Goal: Information Seeking & Learning: Learn about a topic

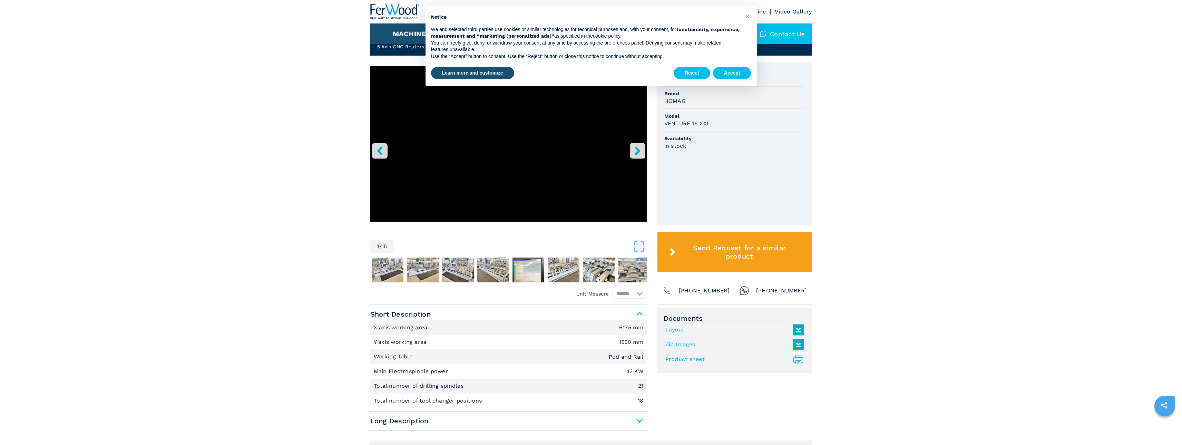
scroll to position [207, 0]
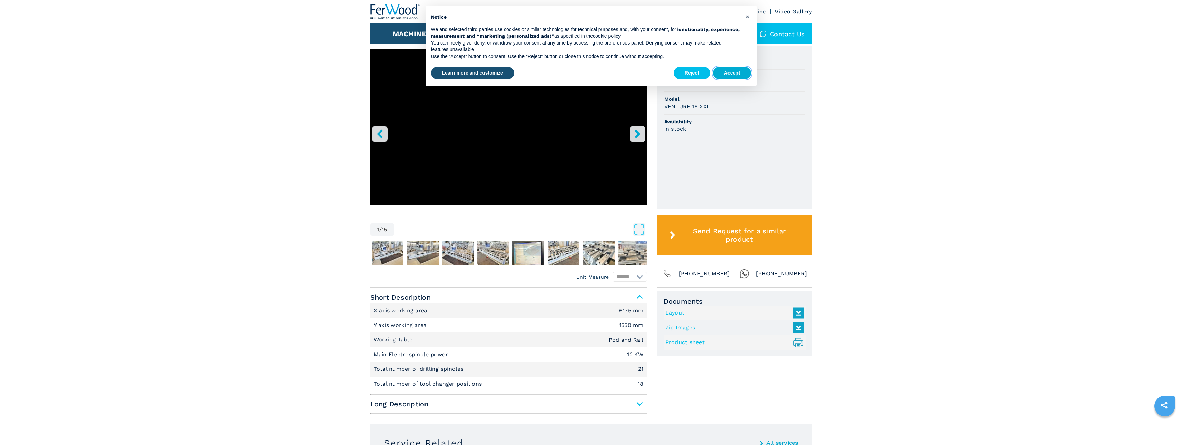
click at [587, 73] on button "Accept" at bounding box center [732, 73] width 38 height 12
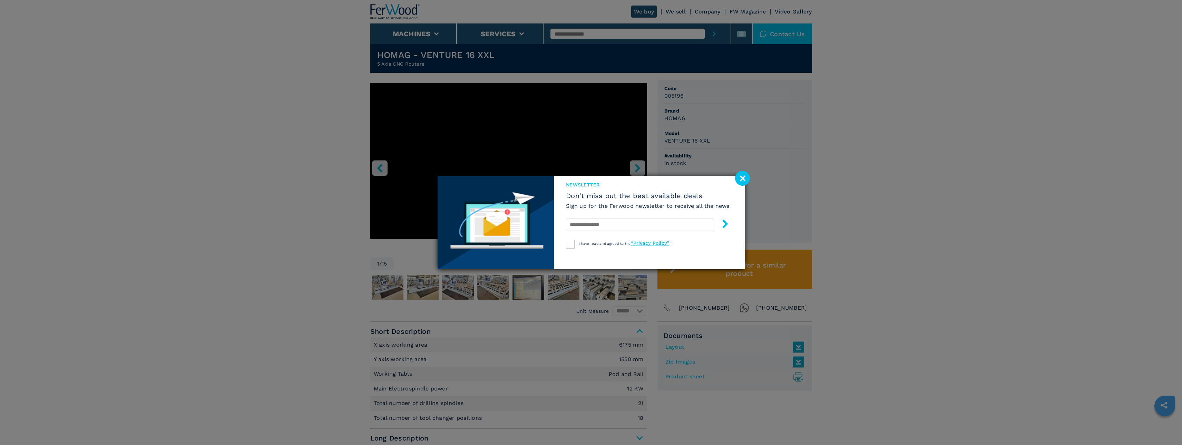
scroll to position [173, 0]
click at [587, 174] on image at bounding box center [742, 178] width 15 height 15
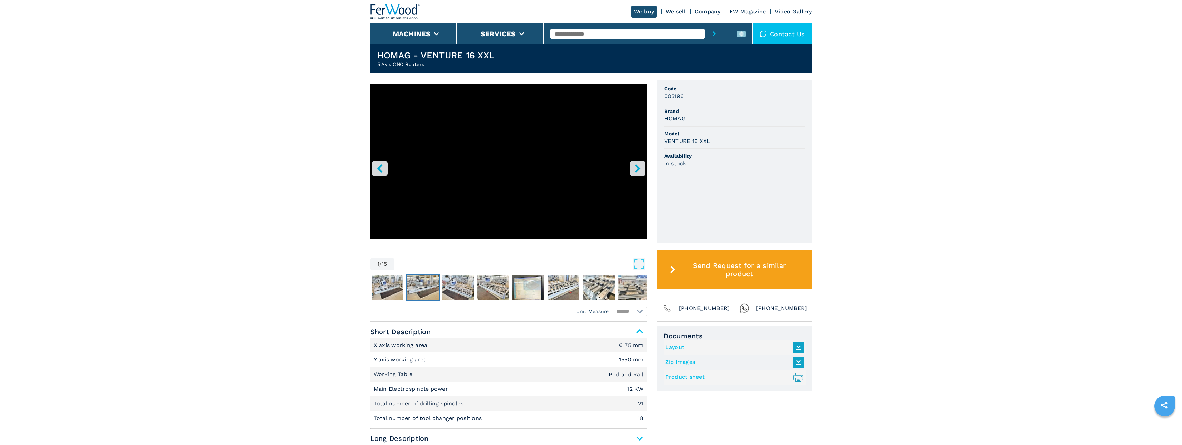
click at [421, 278] on img "Go to Slide 3" at bounding box center [423, 287] width 32 height 25
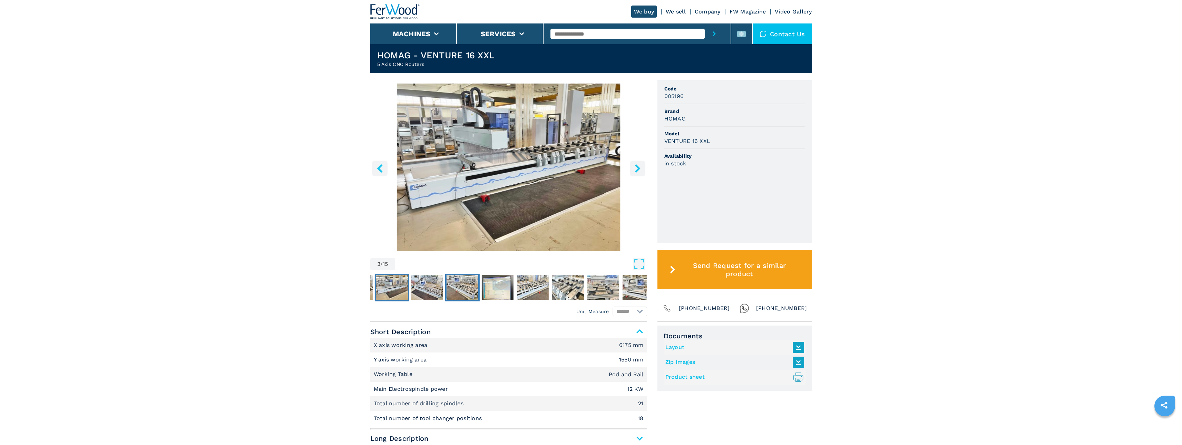
click at [469, 292] on img "Go to Slide 5" at bounding box center [462, 287] width 32 height 25
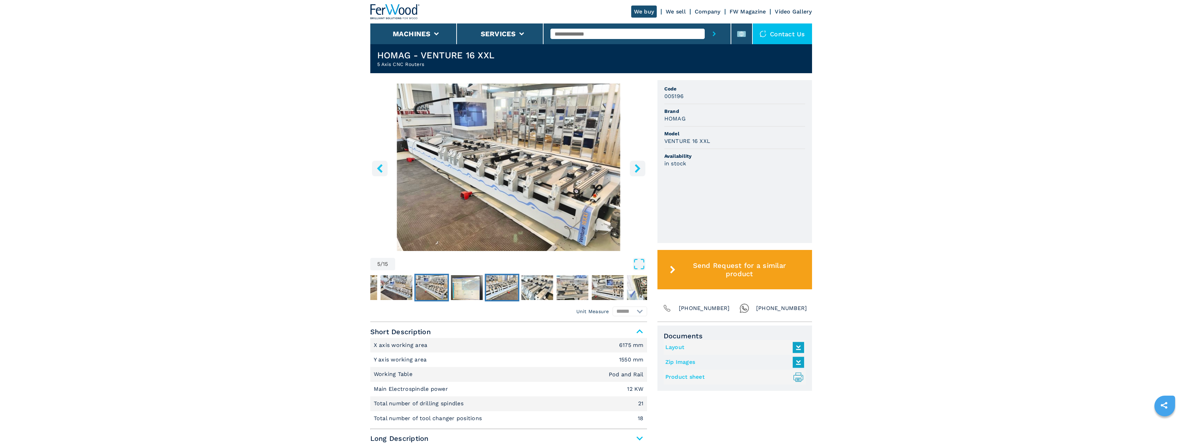
click at [492, 292] on img "Go to Slide 7" at bounding box center [502, 287] width 32 height 25
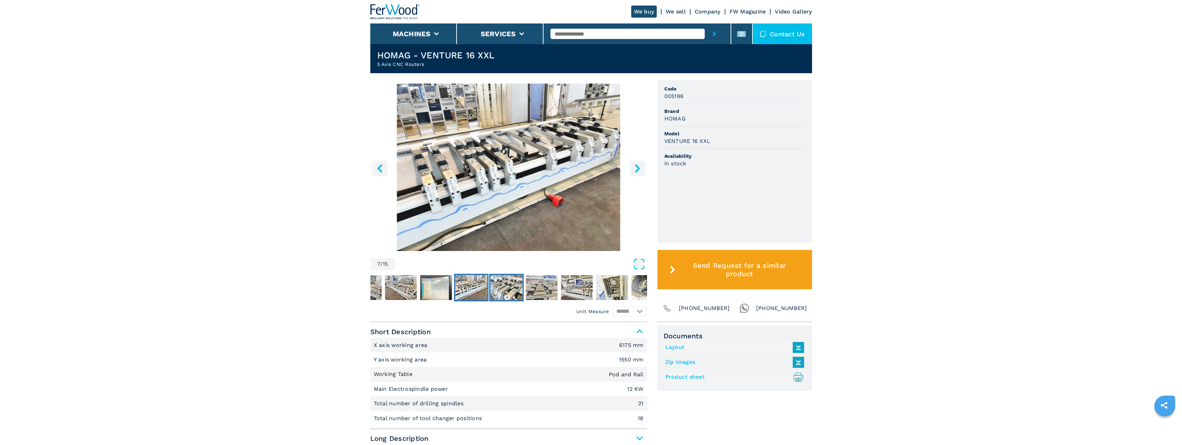
click at [507, 289] on img "Go to Slide 8" at bounding box center [506, 287] width 32 height 25
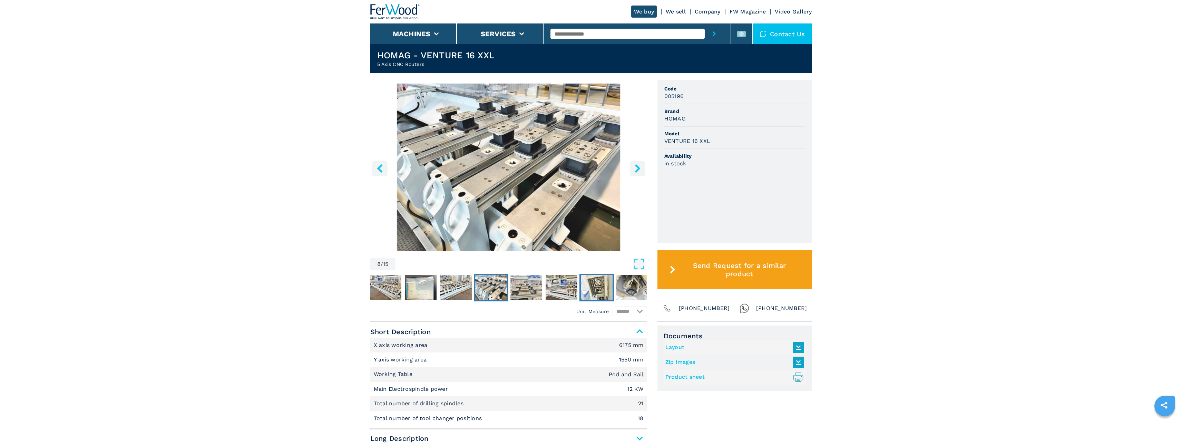
click at [587, 288] on img "Go to Slide 11" at bounding box center [597, 287] width 32 height 25
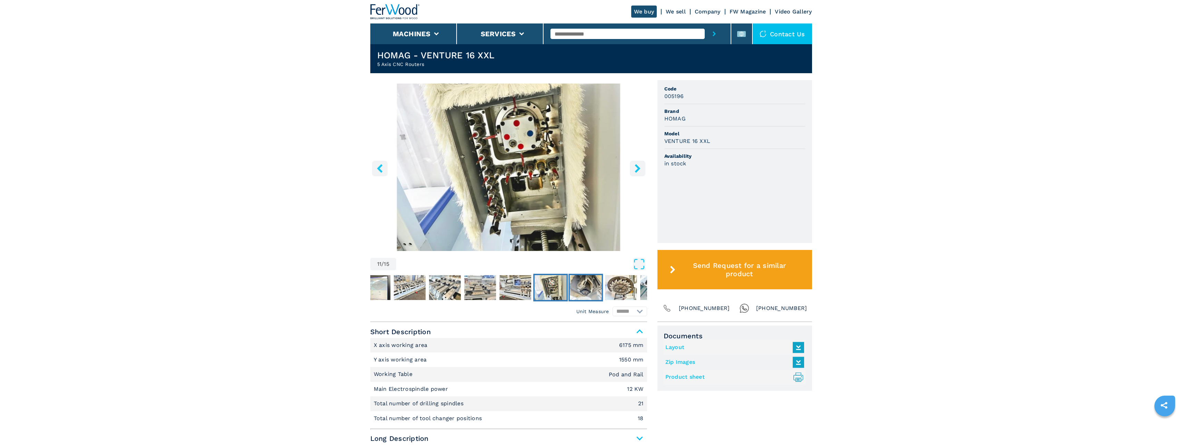
click at [587, 286] on button "Go to Slide 12" at bounding box center [585, 288] width 35 height 28
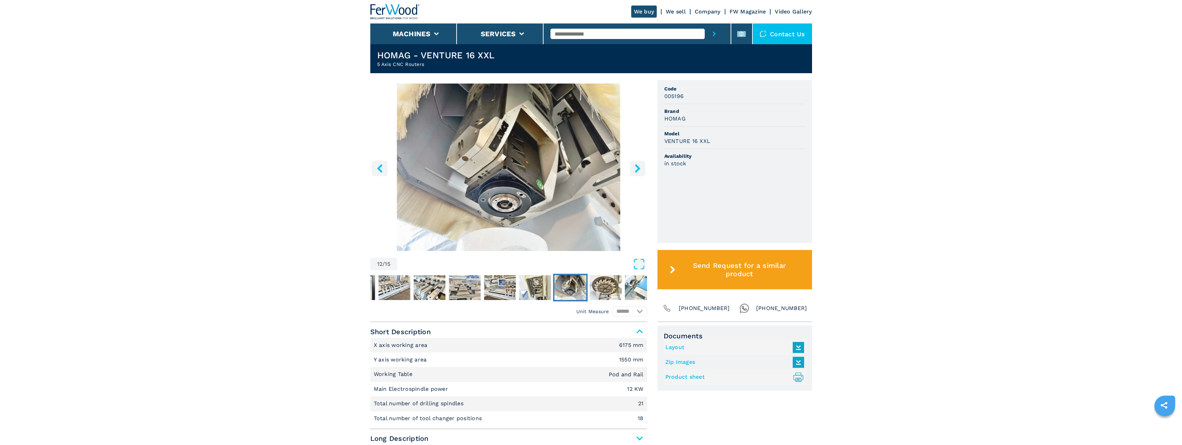
click at [578, 288] on img "Go to Slide 12" at bounding box center [570, 287] width 32 height 25
click at [573, 288] on img "Go to Slide 12" at bounding box center [570, 287] width 32 height 25
click at [532, 289] on img "Go to Slide 11" at bounding box center [535, 287] width 32 height 25
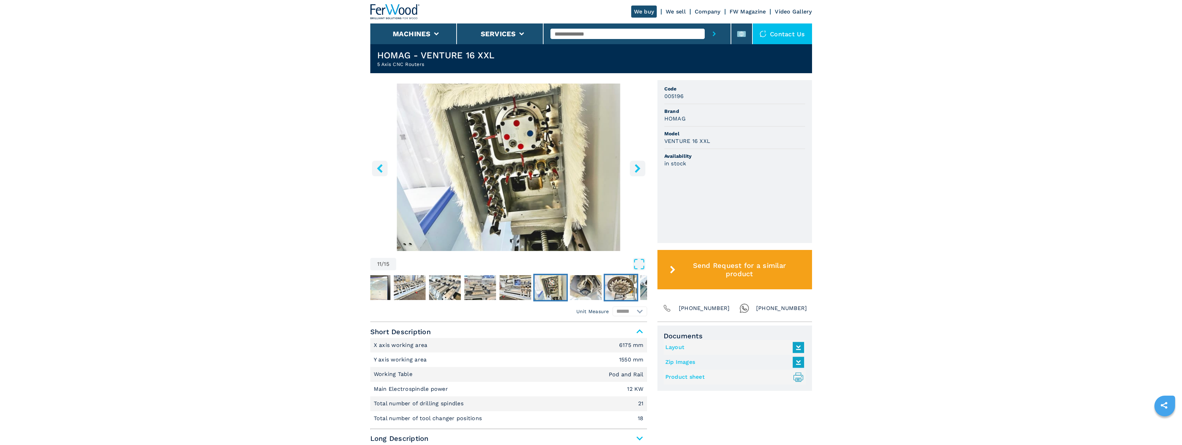
click at [587, 284] on img "Go to Slide 13" at bounding box center [621, 287] width 32 height 25
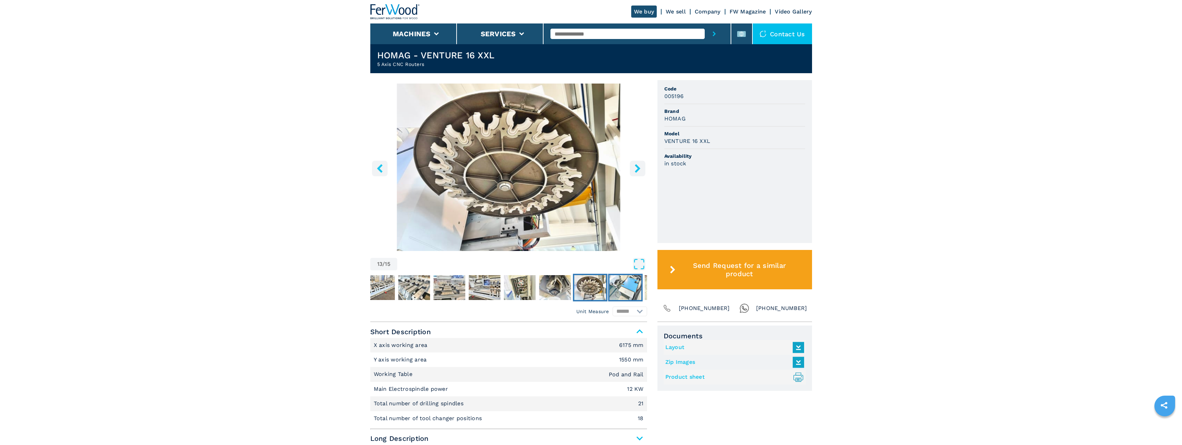
click at [587, 286] on img "Go to Slide 14" at bounding box center [625, 287] width 32 height 25
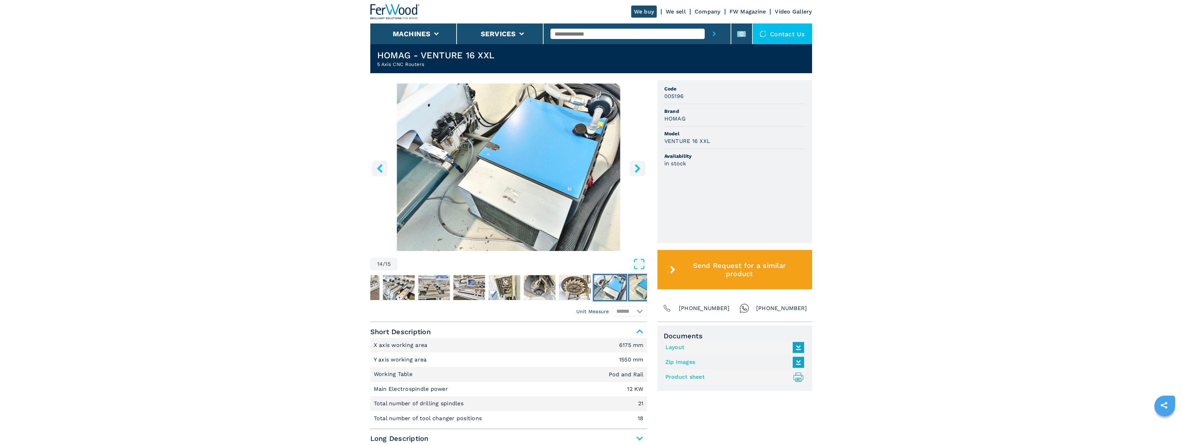
click at [587, 286] on button "Go to Slide 15" at bounding box center [645, 288] width 35 height 28
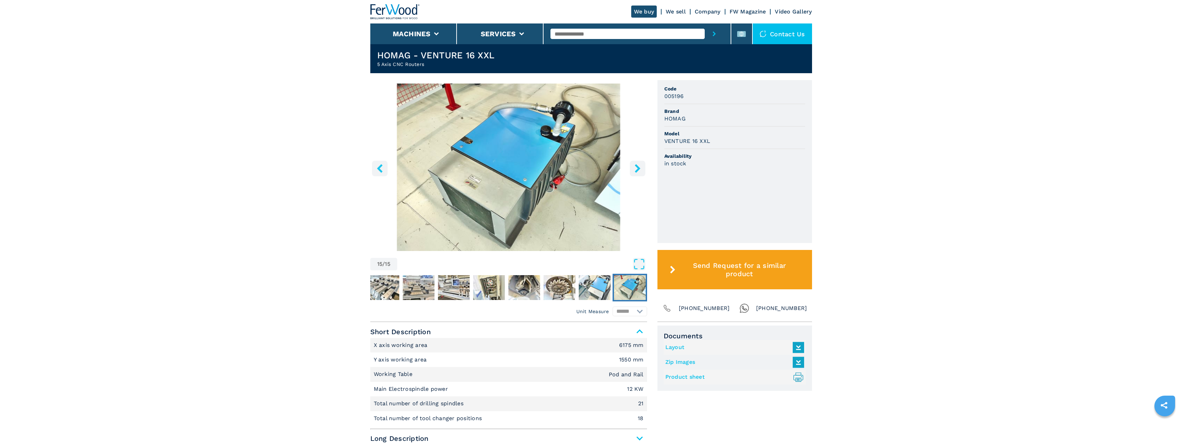
click at [587, 286] on img "Go to Slide 15" at bounding box center [630, 287] width 32 height 25
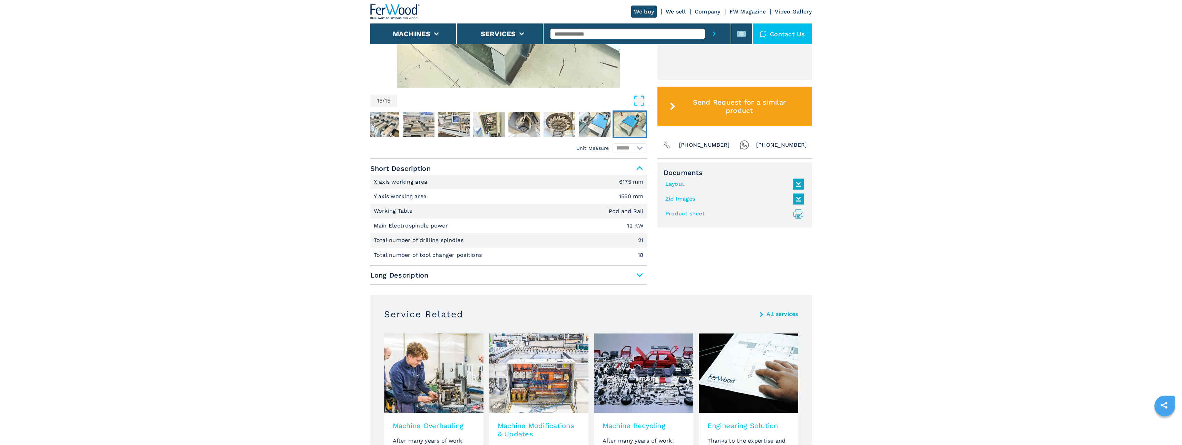
scroll to position [276, 0]
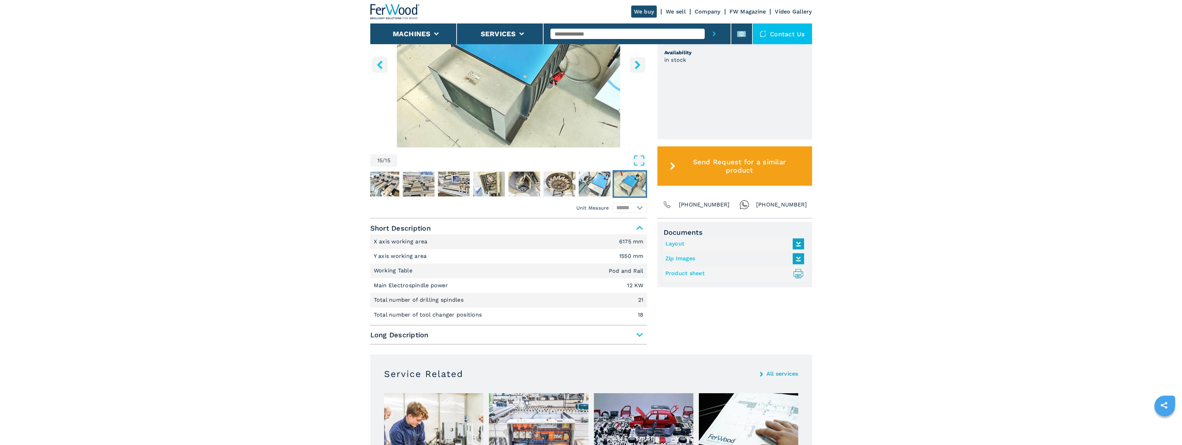
click at [587, 334] on span "Long Description" at bounding box center [508, 334] width 277 height 12
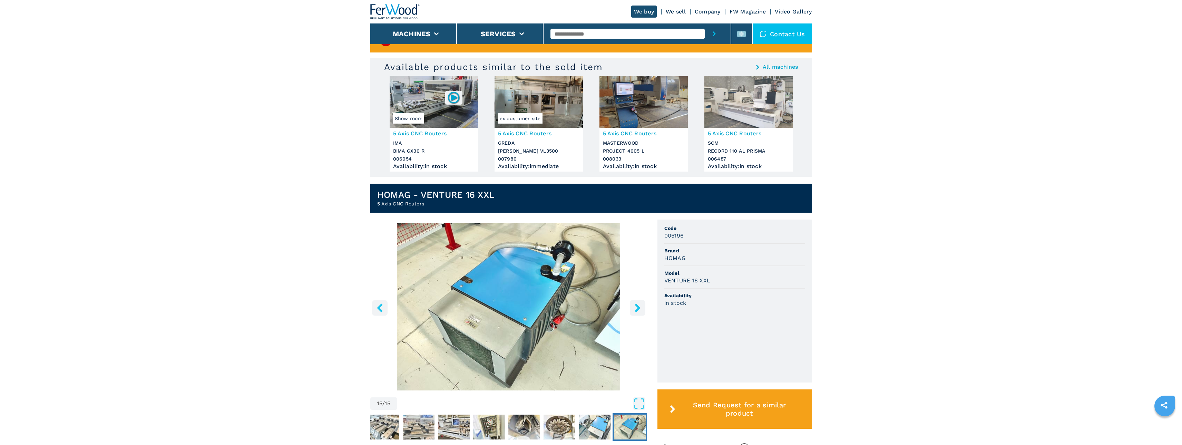
scroll to position [0, 0]
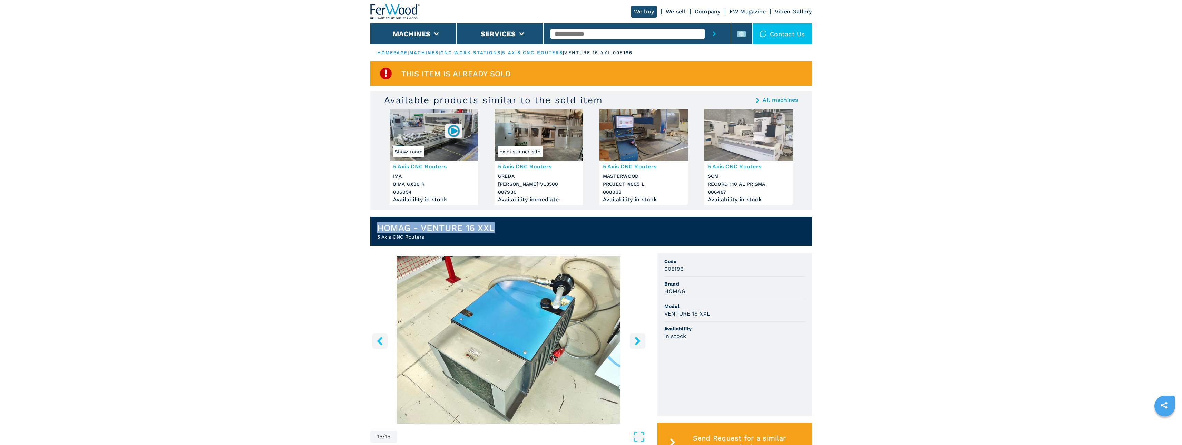
drag, startPoint x: 502, startPoint y: 225, endPoint x: 371, endPoint y: 230, distance: 130.9
click at [371, 230] on header "HOMAG - VENTURE 16 XXL 5 Axis CNC Routers" at bounding box center [591, 231] width 442 height 29
copy h1 "HOMAG - VENTURE 16 XXL"
